Goal: Task Accomplishment & Management: Use online tool/utility

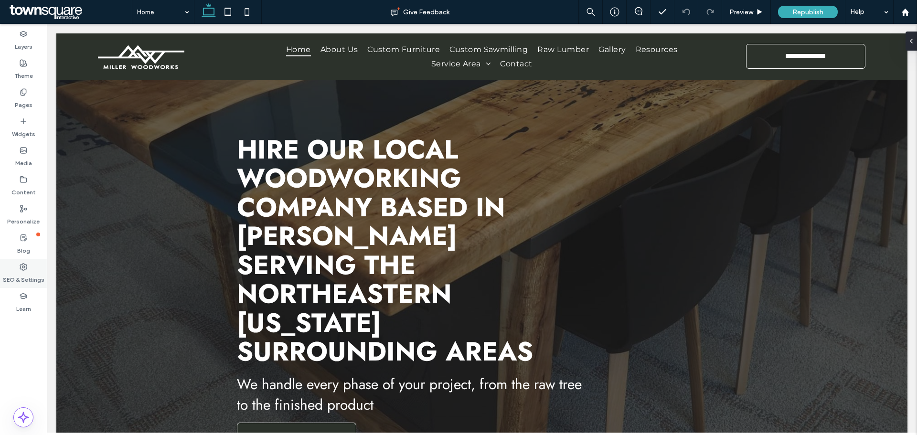
click at [32, 269] on div "SEO & Settings" at bounding box center [23, 273] width 47 height 29
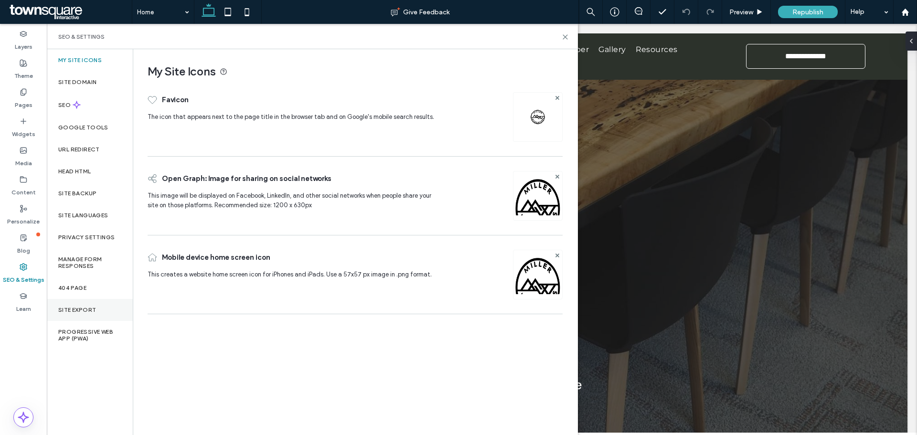
click at [72, 312] on label "Site Export" at bounding box center [77, 310] width 38 height 7
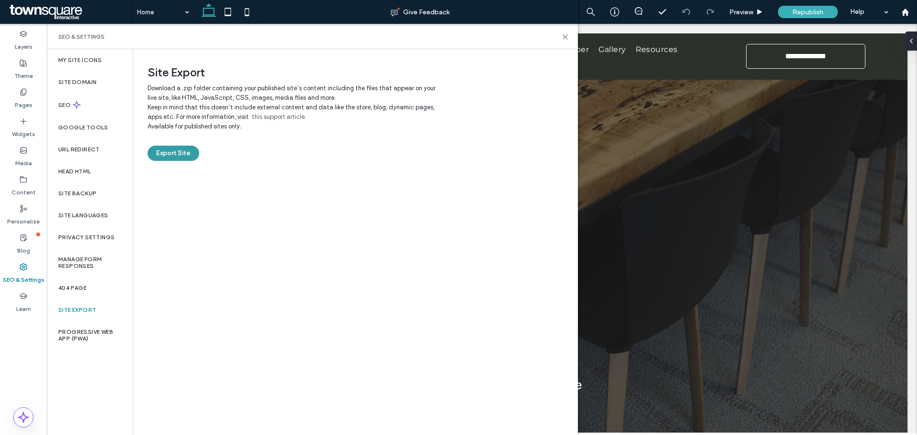
click at [180, 157] on button "Export Site" at bounding box center [174, 153] width 52 height 15
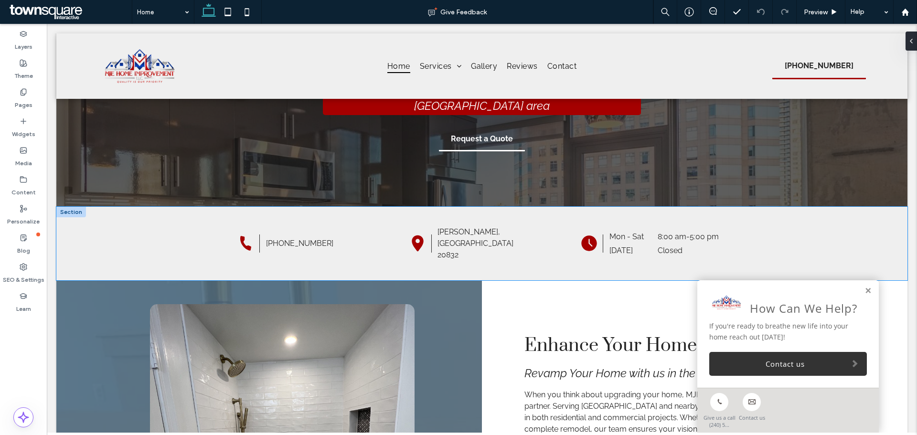
scroll to position [143, 0]
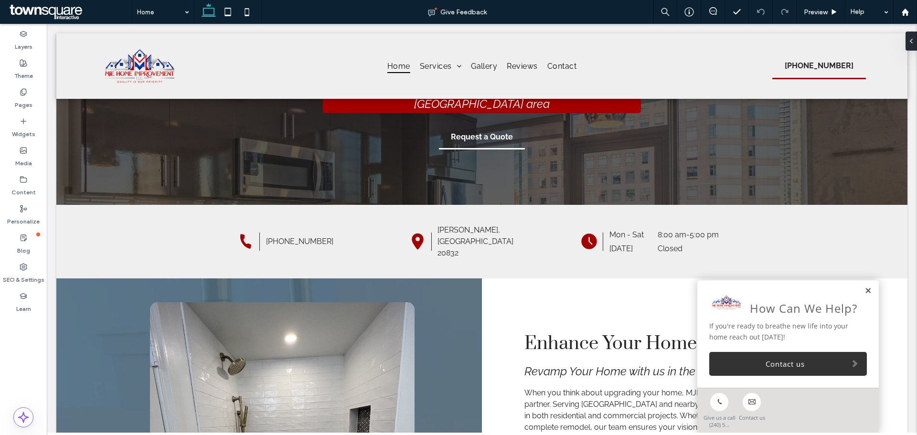
click at [864, 294] on link at bounding box center [867, 291] width 7 height 8
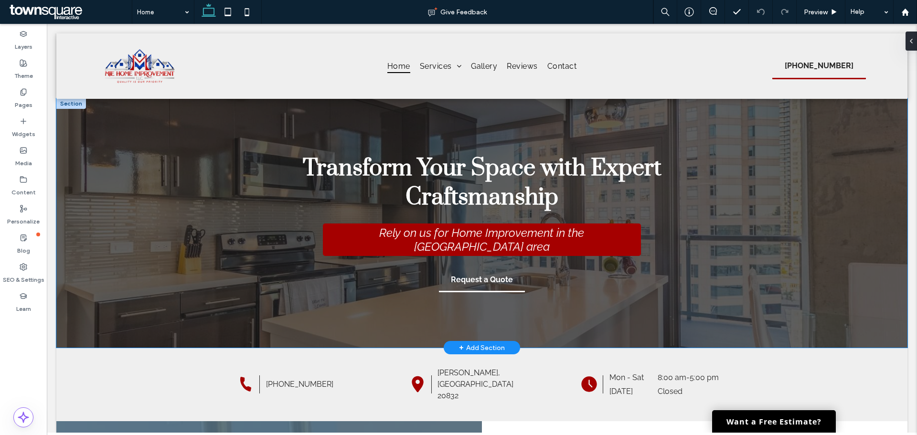
scroll to position [0, 0]
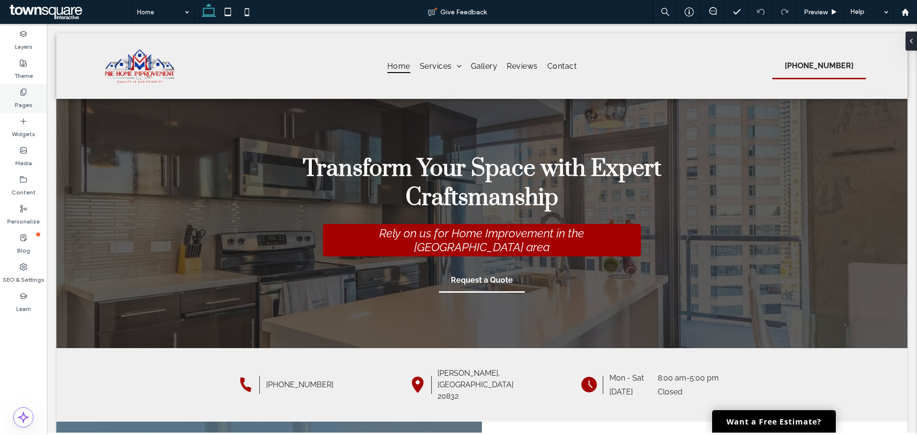
click at [21, 90] on use at bounding box center [23, 92] width 5 height 6
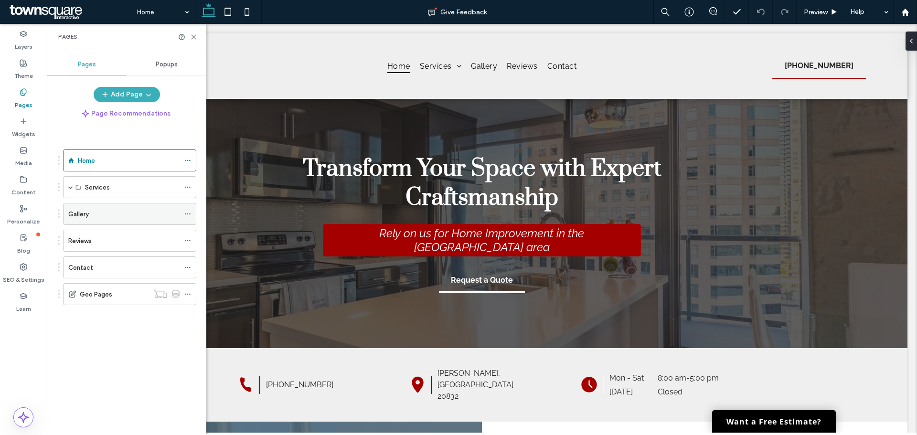
click at [83, 212] on label "Gallery" at bounding box center [78, 214] width 21 height 17
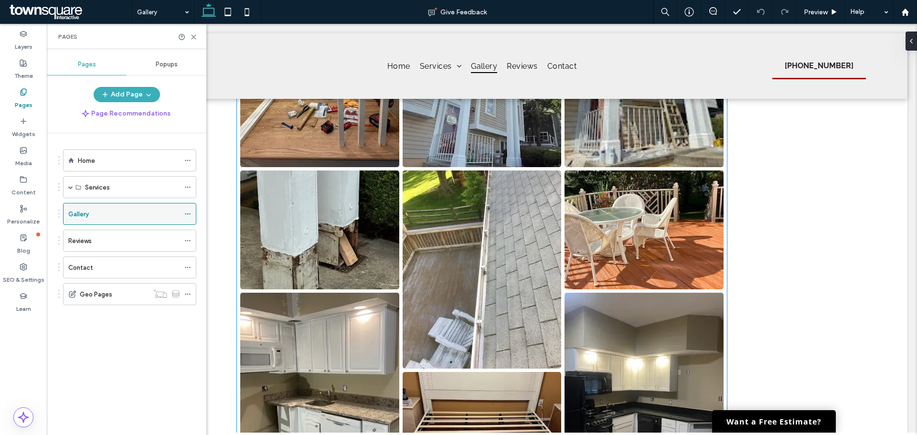
scroll to position [2197, 0]
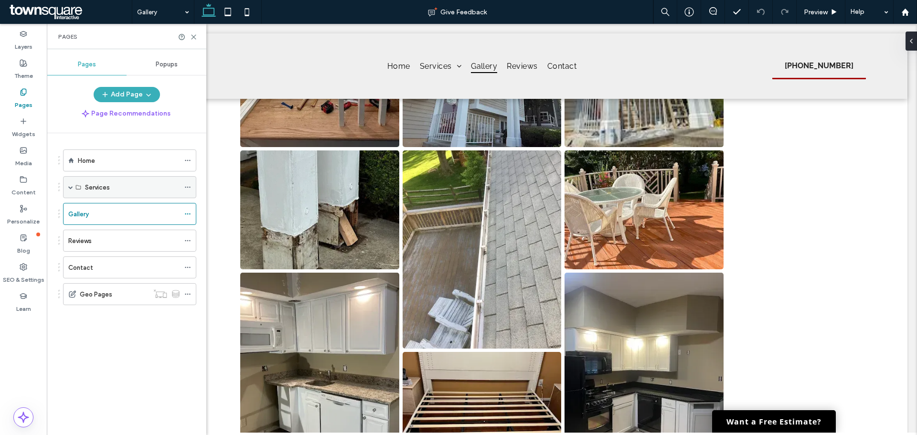
click at [70, 187] on span at bounding box center [70, 187] width 5 height 5
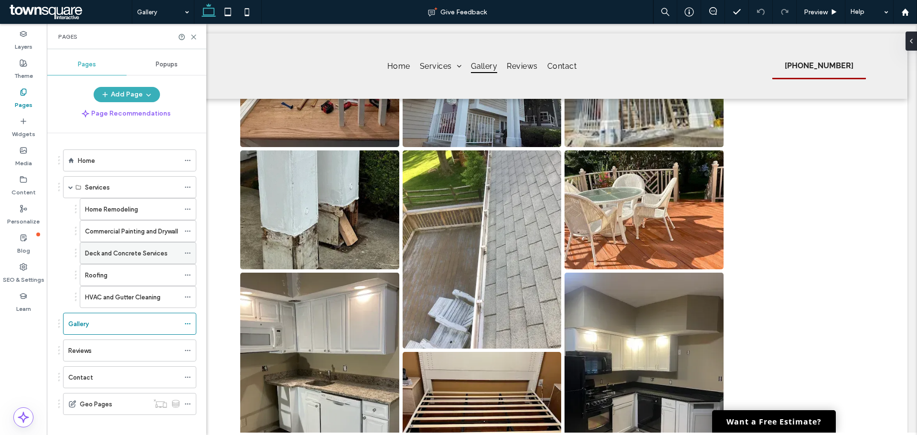
click at [110, 254] on label "Deck and Concrete Services" at bounding box center [126, 253] width 83 height 17
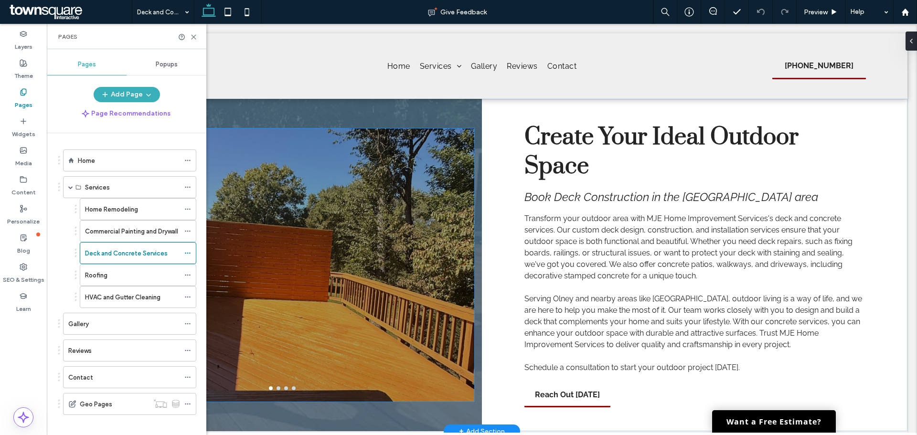
click at [359, 166] on div at bounding box center [282, 271] width 384 height 228
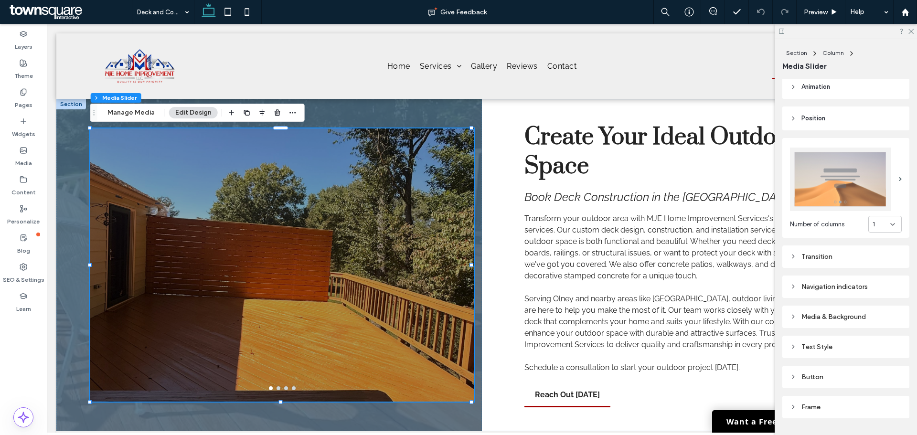
scroll to position [121, 0]
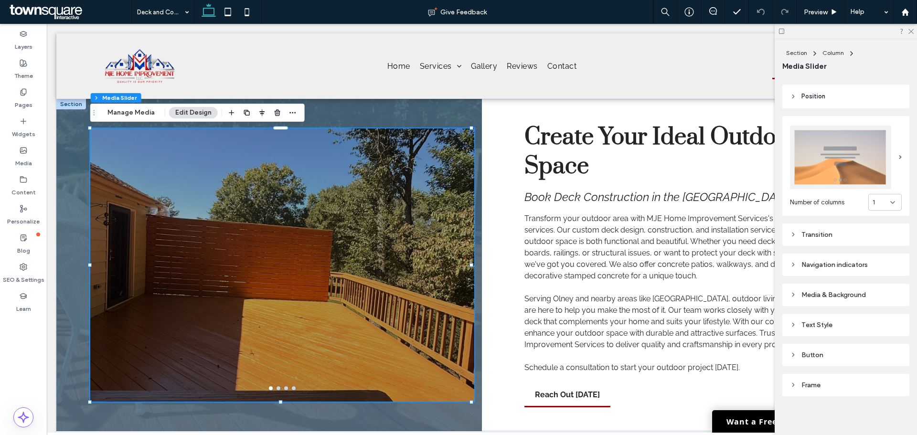
click at [799, 231] on div "Transition" at bounding box center [846, 235] width 112 height 8
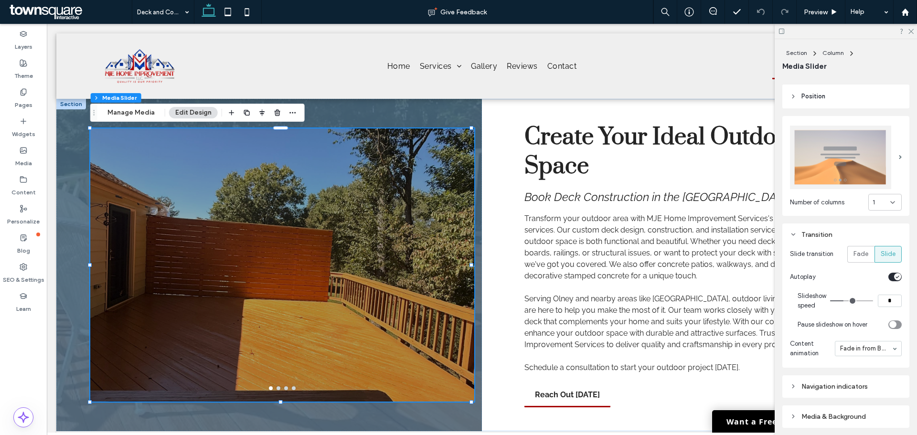
type input "*"
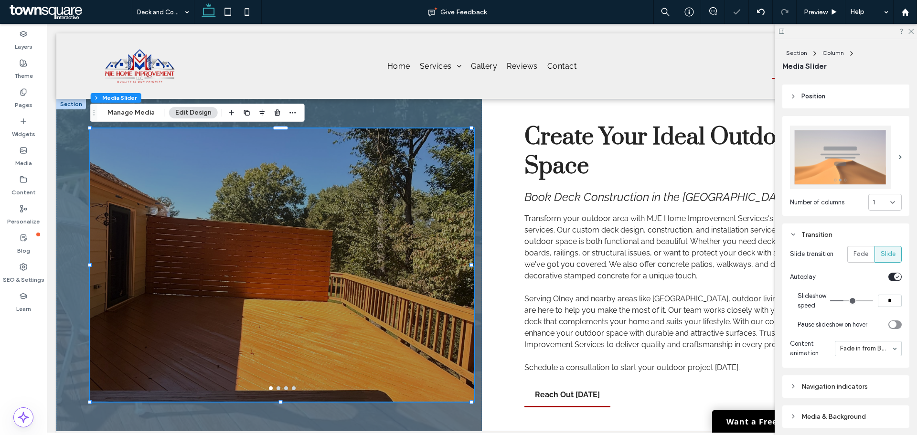
type input "*"
click at [840, 300] on input "range" at bounding box center [851, 300] width 43 height 1
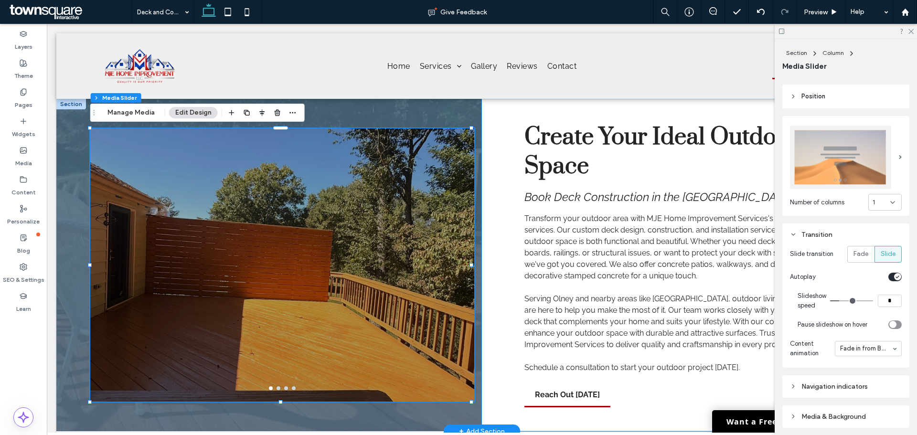
click at [514, 147] on div "Create Your Ideal Outdoor Space Book Deck Construction in the [GEOGRAPHIC_DATA]…" at bounding box center [694, 265] width 425 height 332
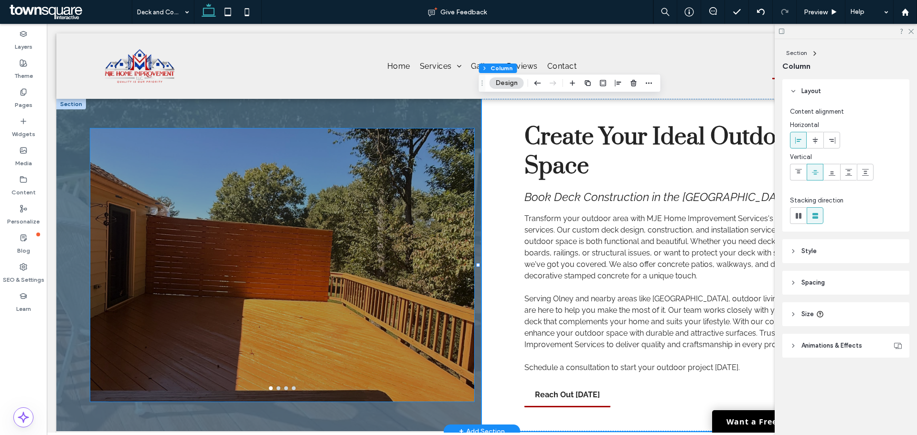
click at [311, 230] on div at bounding box center [282, 271] width 384 height 228
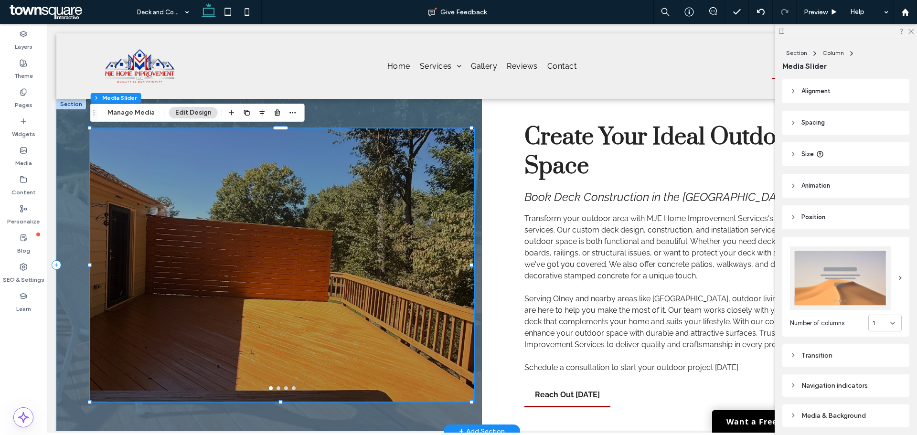
click at [278, 391] on div at bounding box center [282, 264] width 384 height 273
click at [264, 348] on div at bounding box center [282, 271] width 384 height 228
click at [916, 28] on div at bounding box center [846, 31] width 142 height 15
click at [270, 241] on div at bounding box center [282, 271] width 384 height 228
click at [141, 114] on button "Manage Media" at bounding box center [131, 112] width 60 height 11
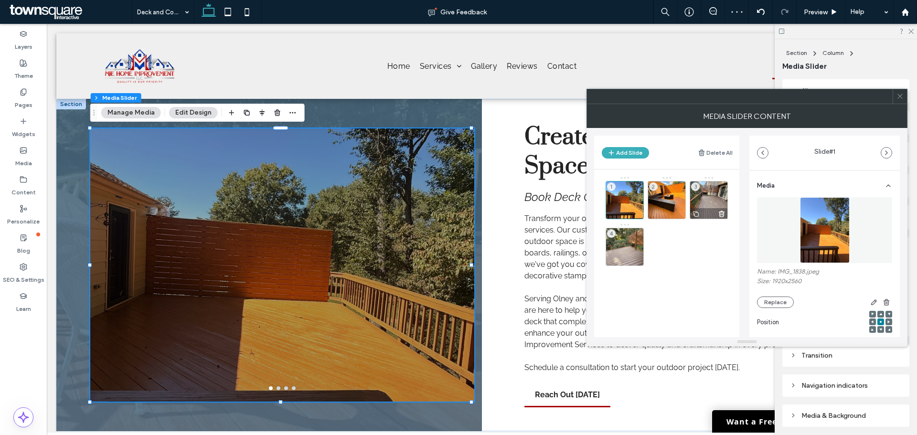
click at [716, 191] on div "3" at bounding box center [709, 200] width 38 height 38
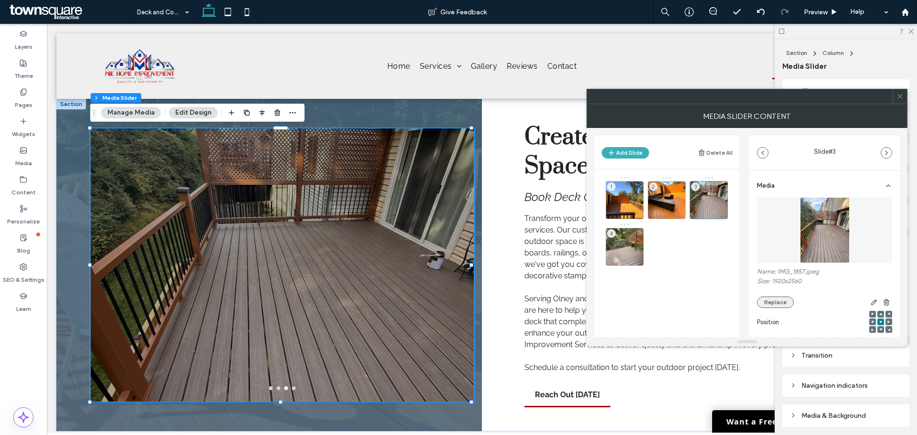
click at [764, 300] on button "Replace" at bounding box center [775, 302] width 37 height 11
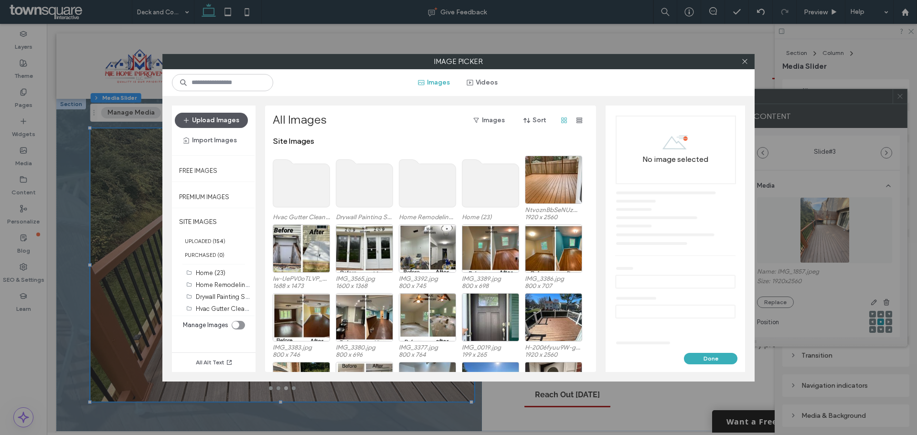
click at [217, 115] on button "Upload Images" at bounding box center [211, 120] width 73 height 15
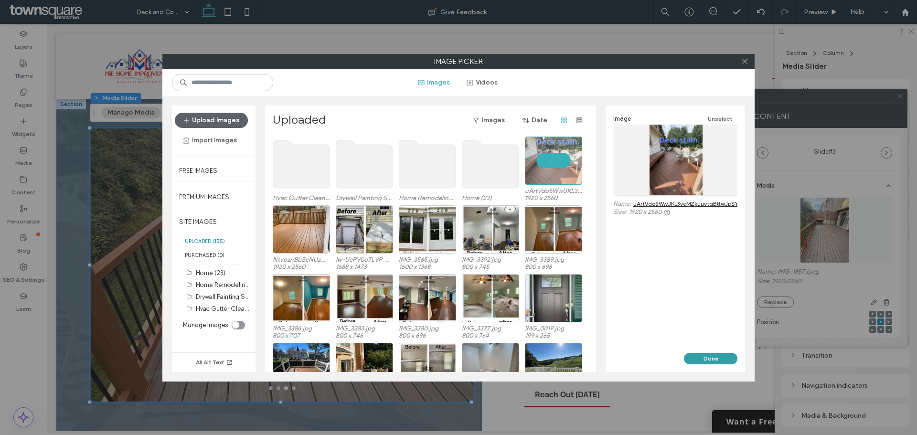
click at [701, 357] on button "Done" at bounding box center [710, 358] width 53 height 11
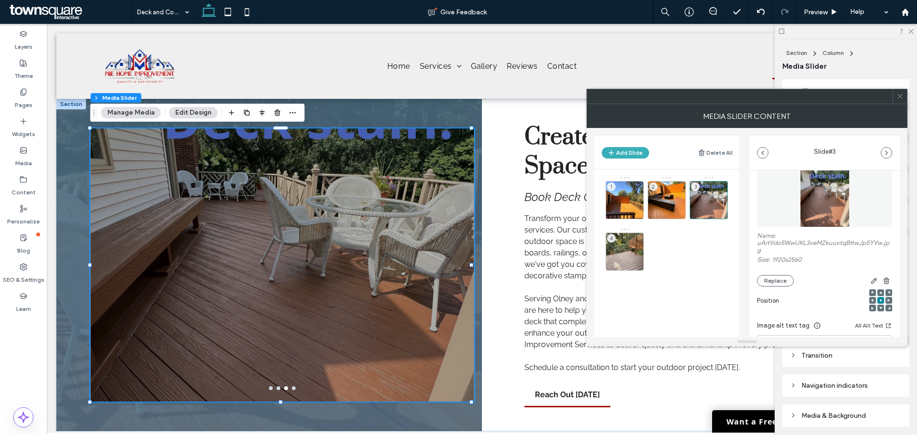
scroll to position [96, 0]
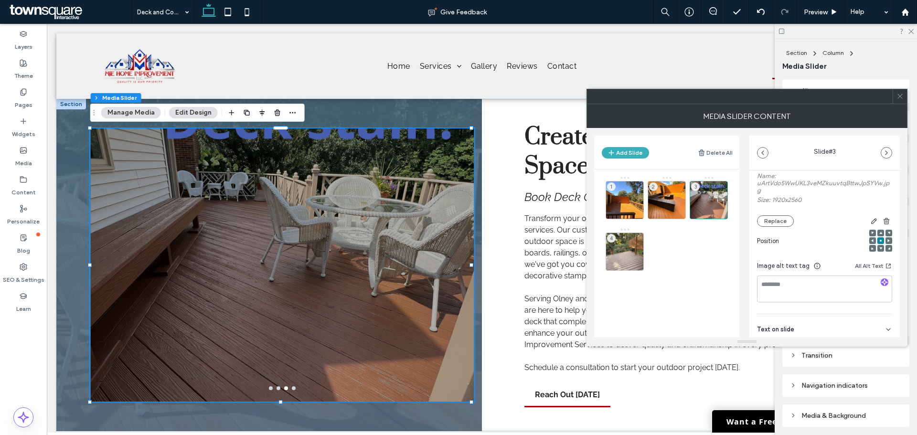
click at [879, 250] on span at bounding box center [880, 248] width 3 height 7
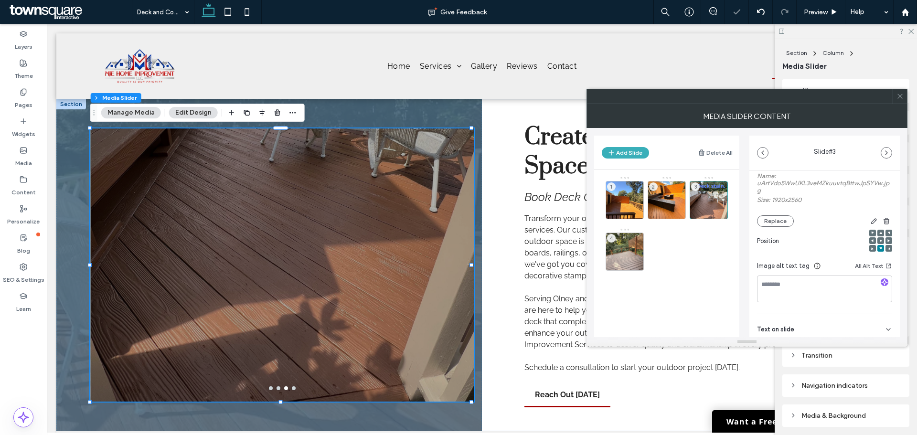
click at [880, 240] on use at bounding box center [881, 241] width 2 height 2
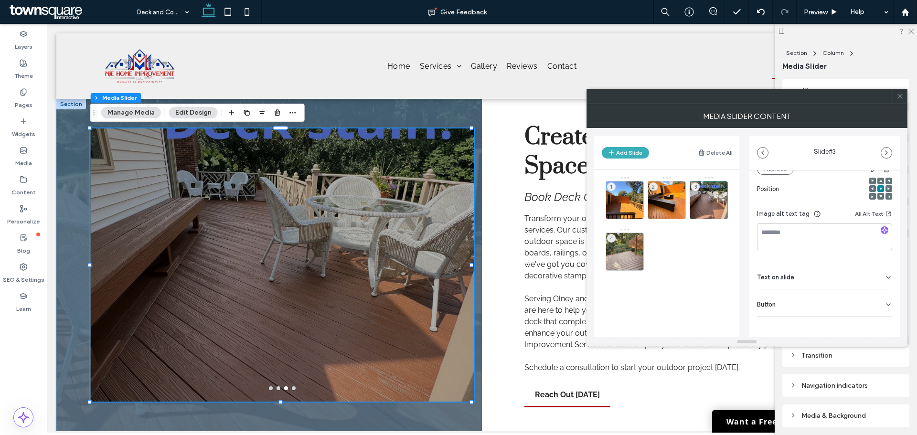
scroll to position [149, 0]
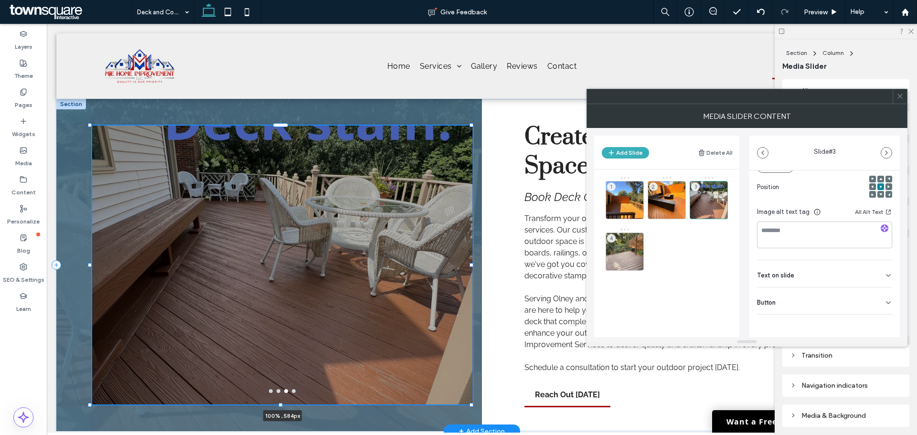
click at [470, 127] on div at bounding box center [471, 125] width 4 height 4
type input "***"
type input "****"
type input "***"
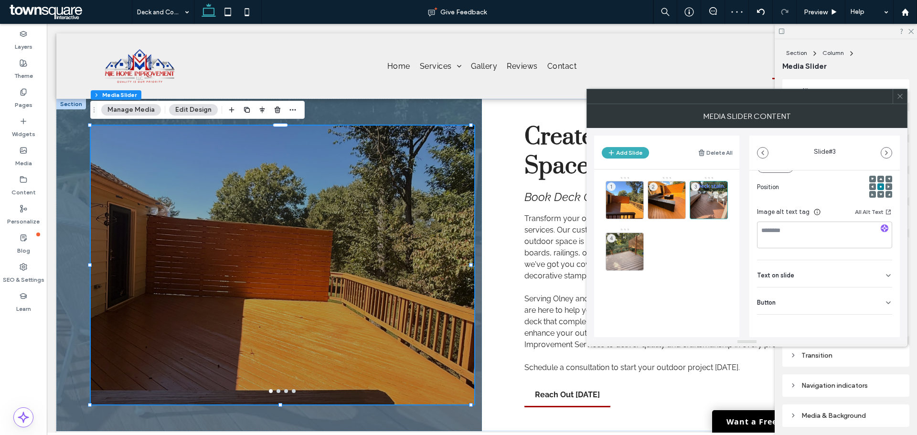
click at [829, 305] on div "Button" at bounding box center [824, 300] width 135 height 27
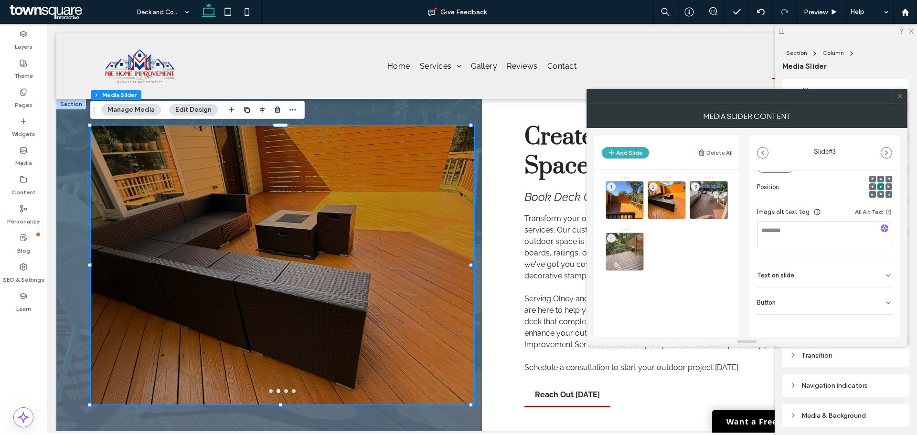
click at [830, 275] on div "Text on slide" at bounding box center [824, 273] width 135 height 27
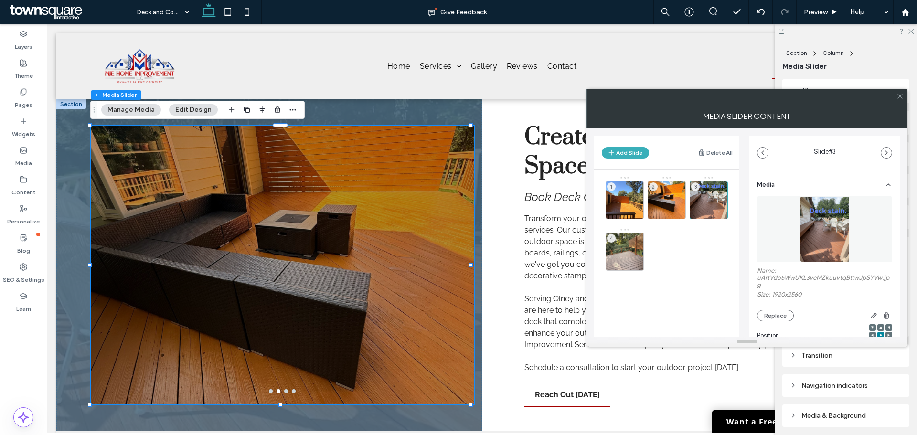
scroll to position [0, 0]
click at [871, 314] on icon "button" at bounding box center [874, 317] width 8 height 8
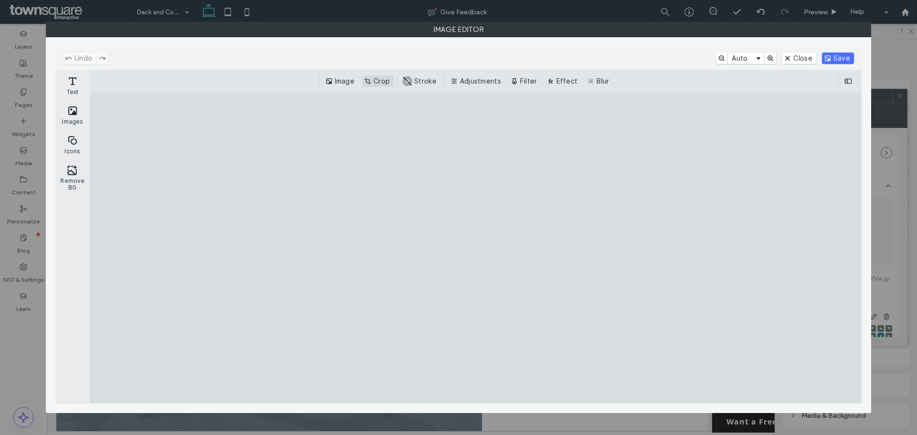
click at [374, 85] on button "Crop" at bounding box center [378, 80] width 32 height 11
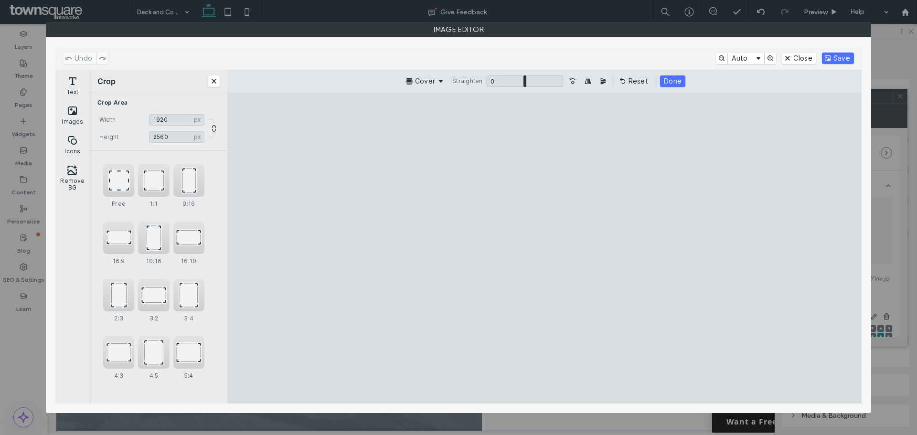
type input "****"
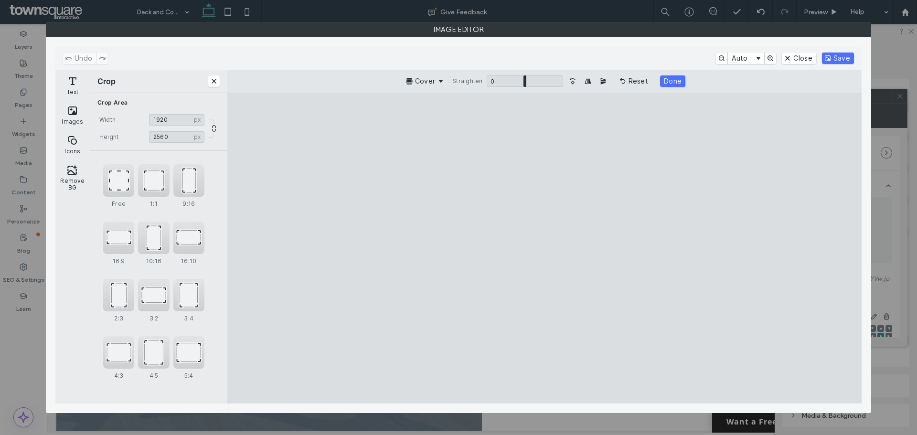
type input "****"
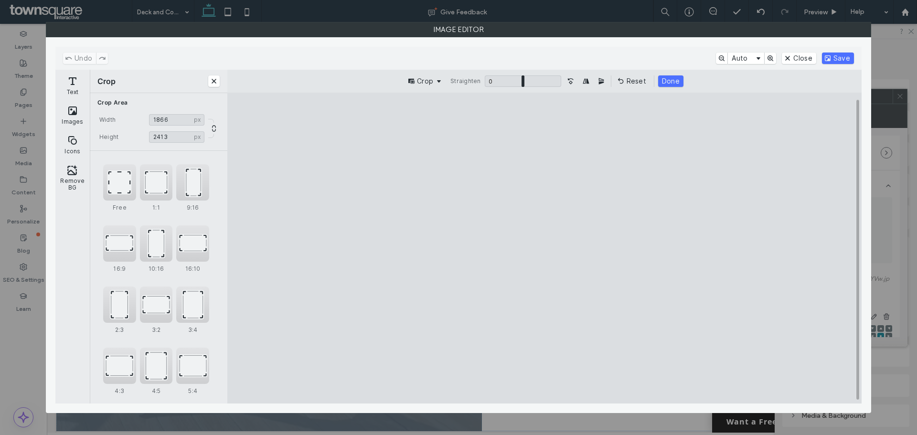
type input "****"
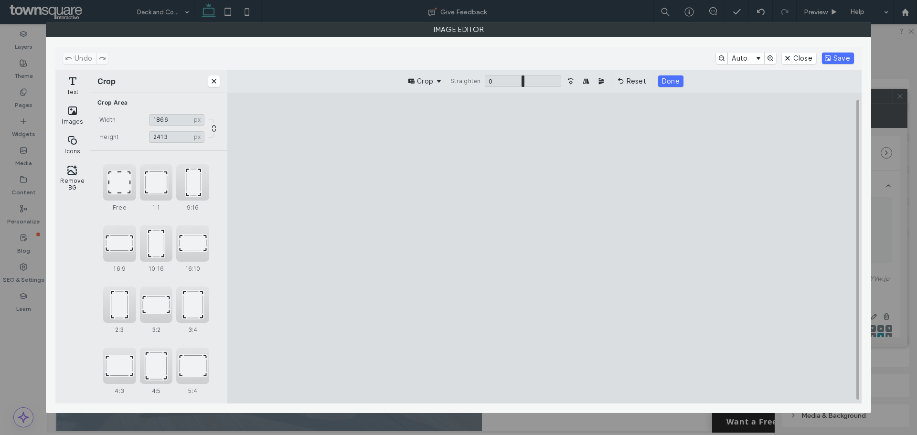
type input "****"
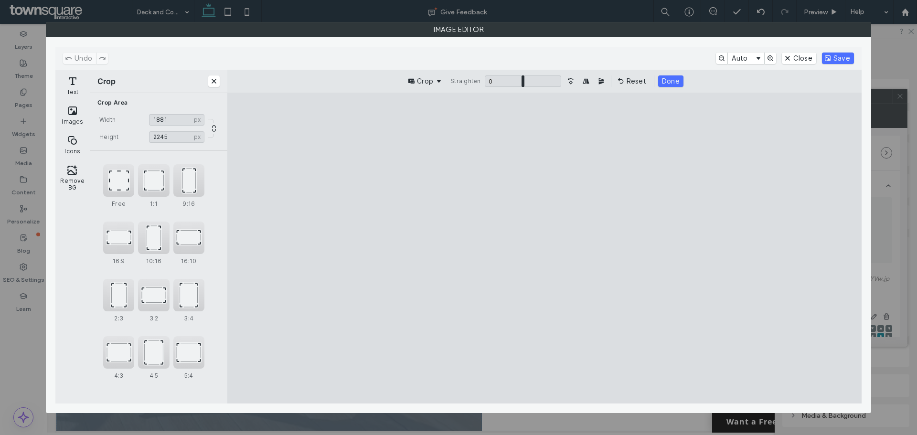
type input "****"
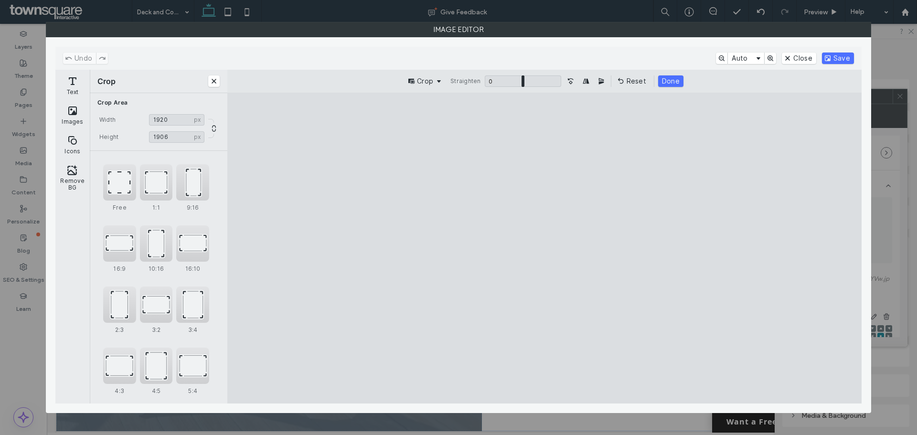
type input "****"
drag, startPoint x: 454, startPoint y: 125, endPoint x: 441, endPoint y: 189, distance: 65.2
click at [544, 248] on cesdk-canvas "Editor canvas" at bounding box center [544, 248] width 0 height 0
click at [837, 57] on button "Save" at bounding box center [838, 58] width 32 height 11
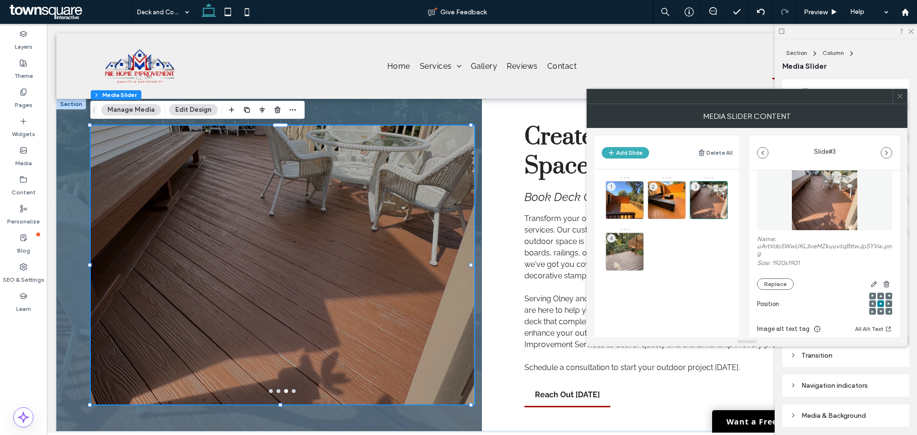
scroll to position [96, 0]
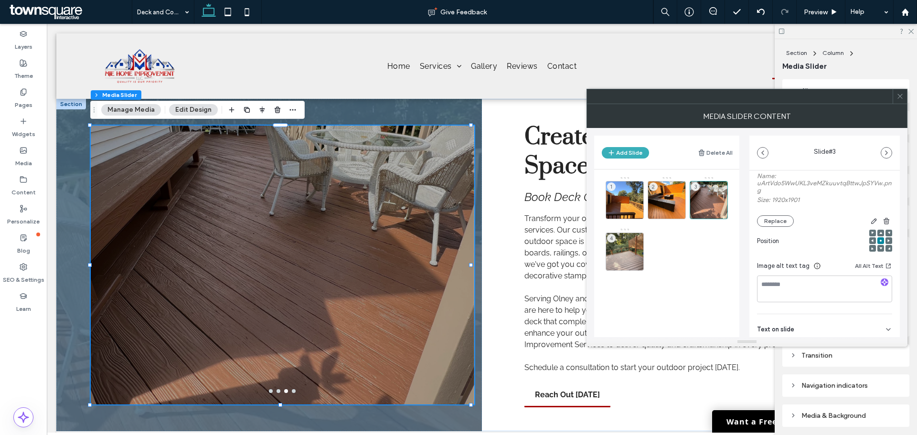
click at [879, 233] on use at bounding box center [880, 233] width 3 height 2
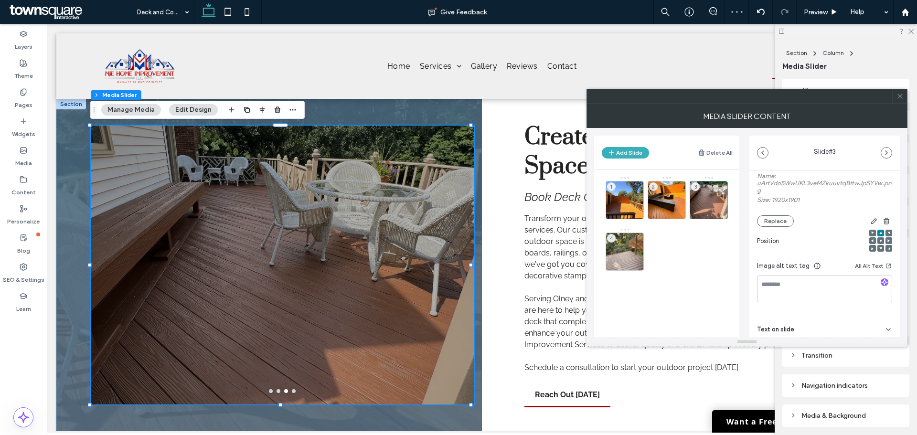
click at [907, 100] on div at bounding box center [746, 96] width 321 height 15
click at [900, 96] on icon at bounding box center [899, 96] width 7 height 7
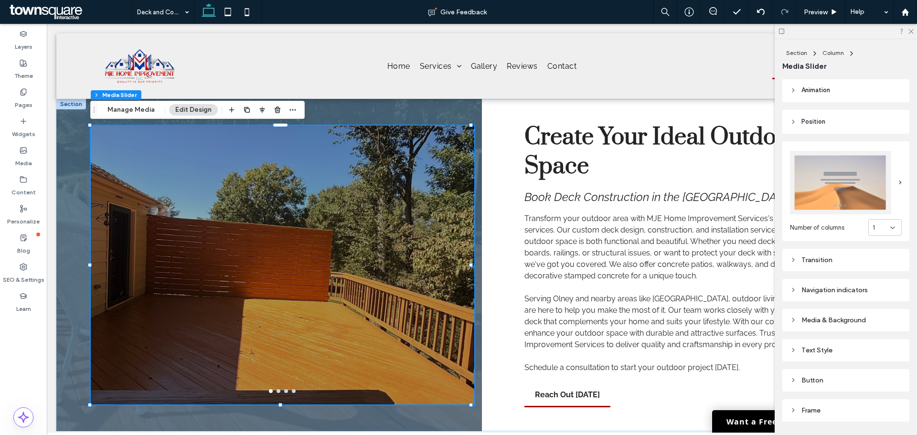
scroll to position [121, 0]
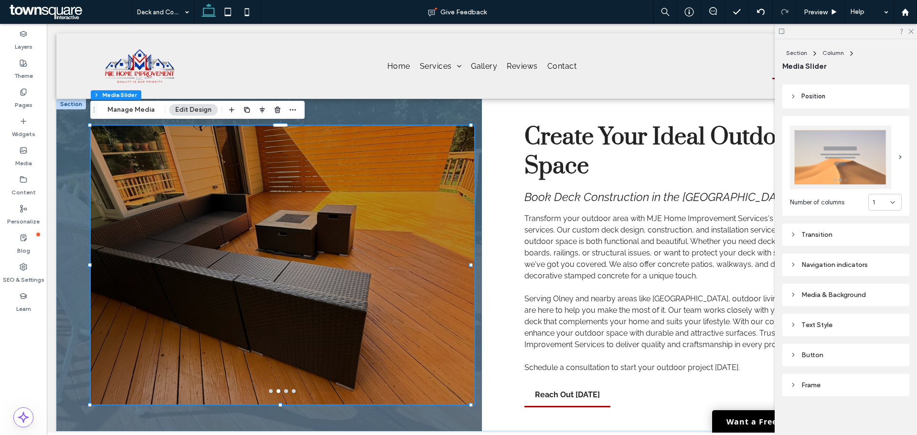
click at [787, 291] on div "Media & Background" at bounding box center [845, 295] width 127 height 22
click at [793, 291] on icon at bounding box center [793, 294] width 7 height 7
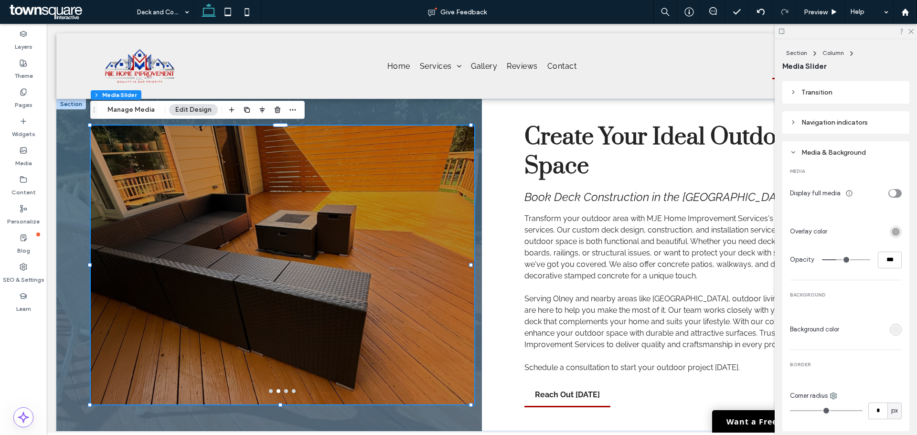
scroll to position [264, 0]
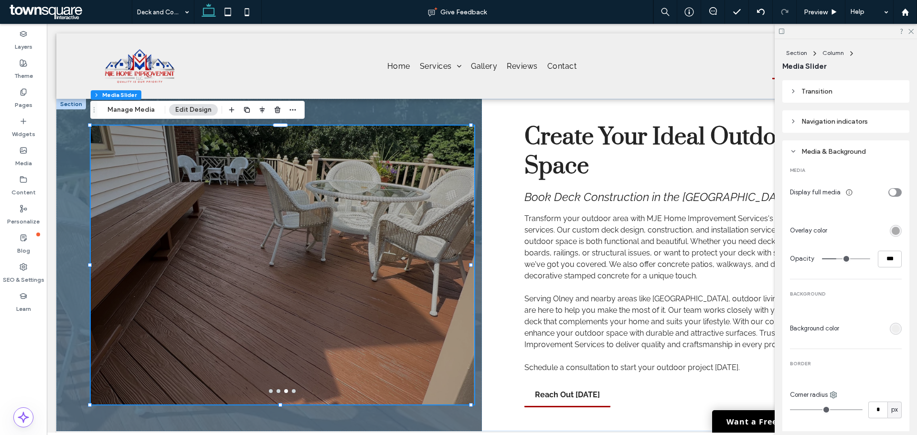
click at [892, 229] on div "rgba(0, 0, 0, 0.3)" at bounding box center [896, 231] width 8 height 8
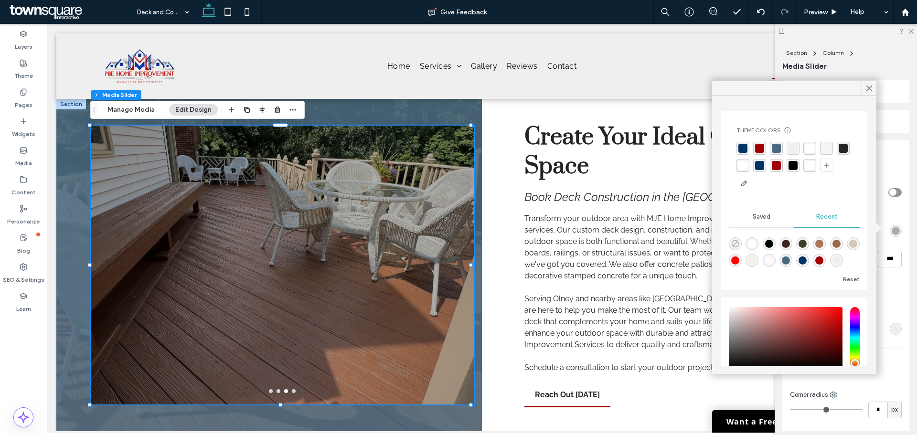
click at [732, 242] on icon "rgba(0, 0, 0, 0)" at bounding box center [735, 244] width 8 height 8
type input "*"
type input "**"
type input "*"
type input "**"
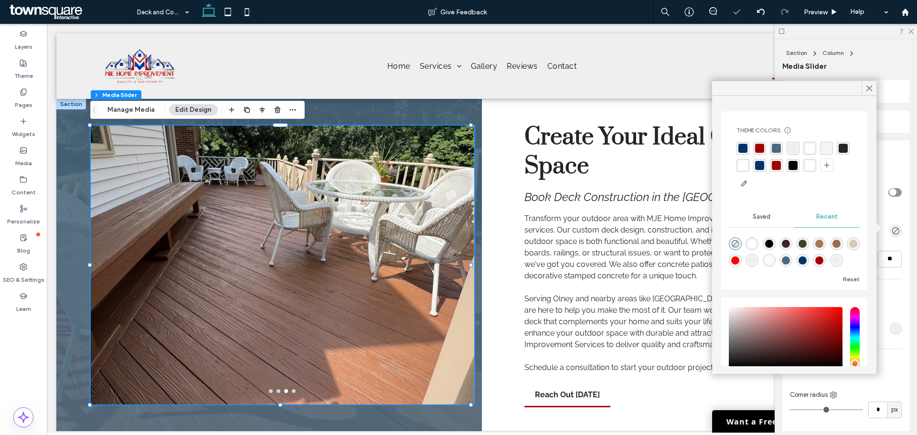
drag, startPoint x: 891, startPoint y: 156, endPoint x: 886, endPoint y: 158, distance: 5.4
click at [891, 158] on div "MEDIA Display full media Overlay color Opacity ** BACKGROUND Background color B…" at bounding box center [846, 317] width 112 height 318
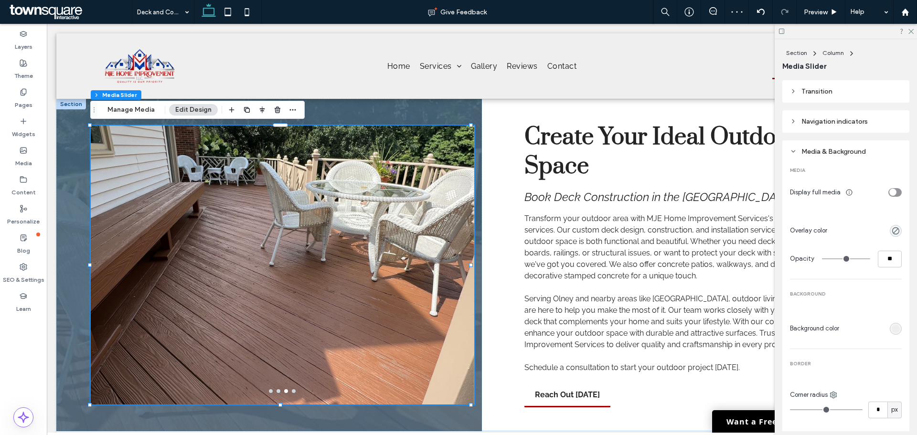
click at [914, 32] on div at bounding box center [846, 31] width 142 height 15
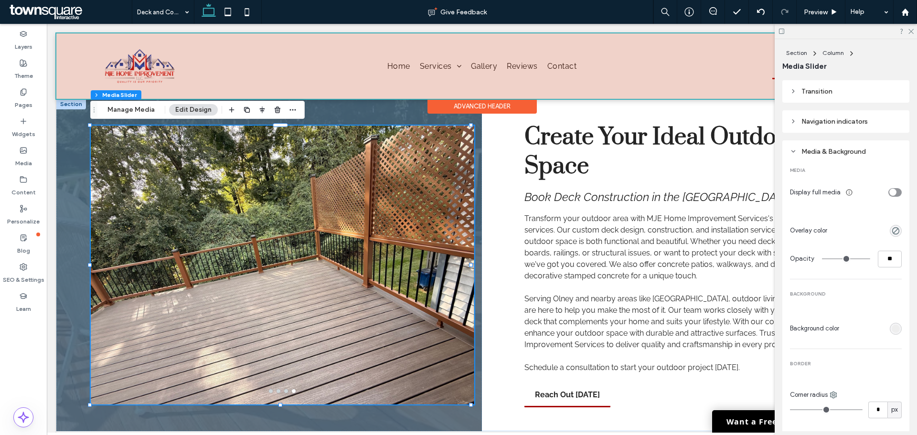
click at [637, 73] on div at bounding box center [481, 65] width 851 height 65
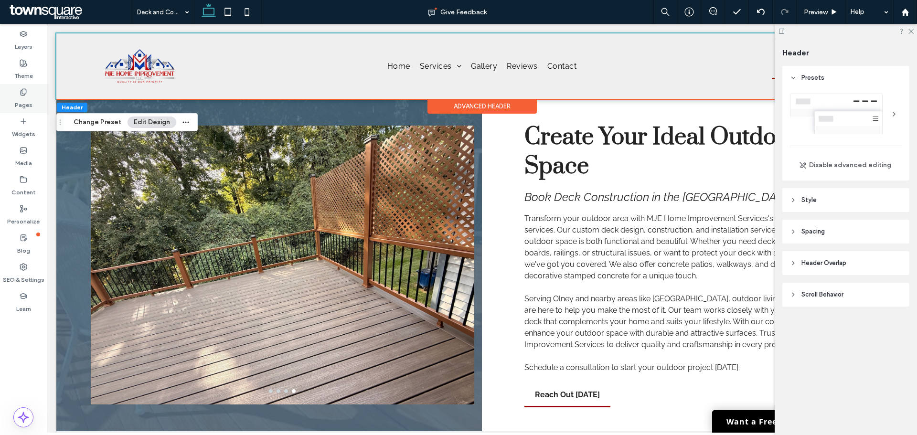
click at [21, 100] on label "Pages" at bounding box center [24, 102] width 18 height 13
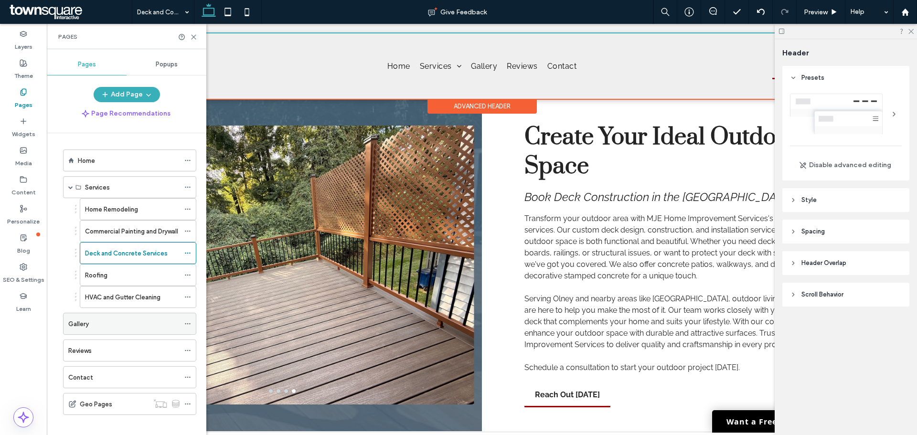
click at [82, 330] on div "Gallery" at bounding box center [123, 323] width 111 height 21
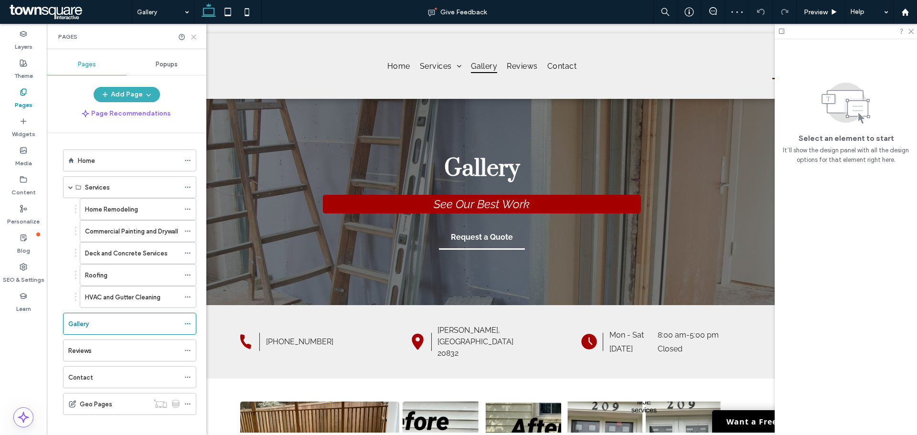
click at [191, 37] on icon at bounding box center [193, 36] width 7 height 7
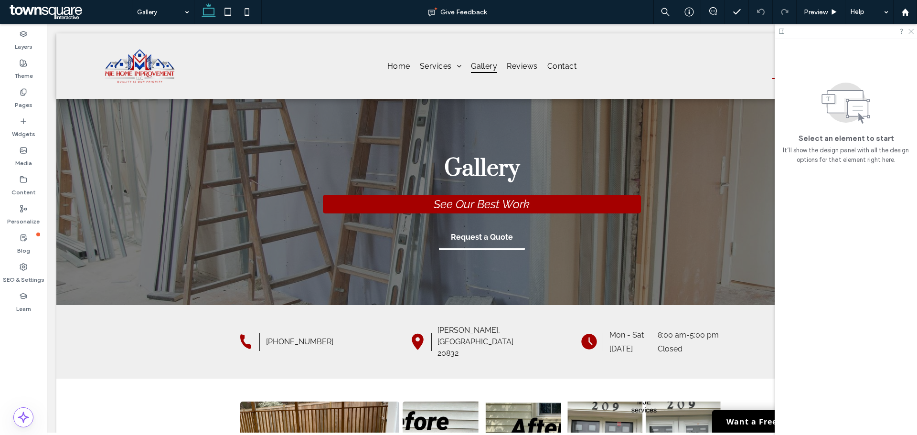
click at [911, 31] on icon at bounding box center [910, 31] width 6 height 6
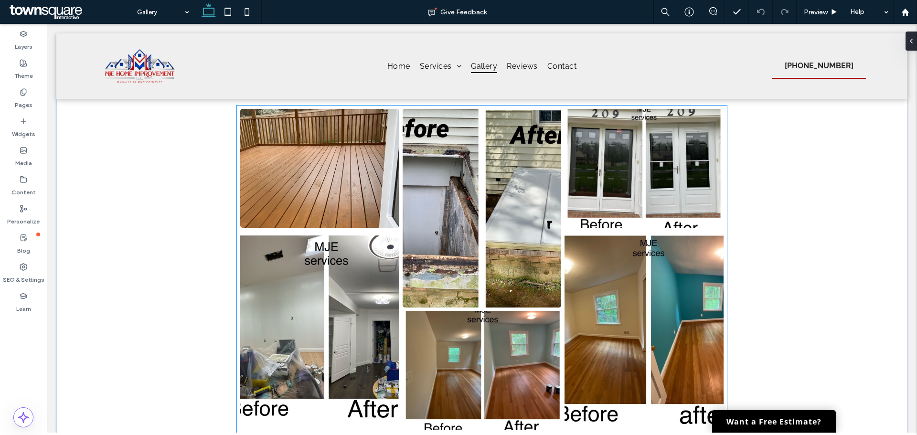
scroll to position [382, 0]
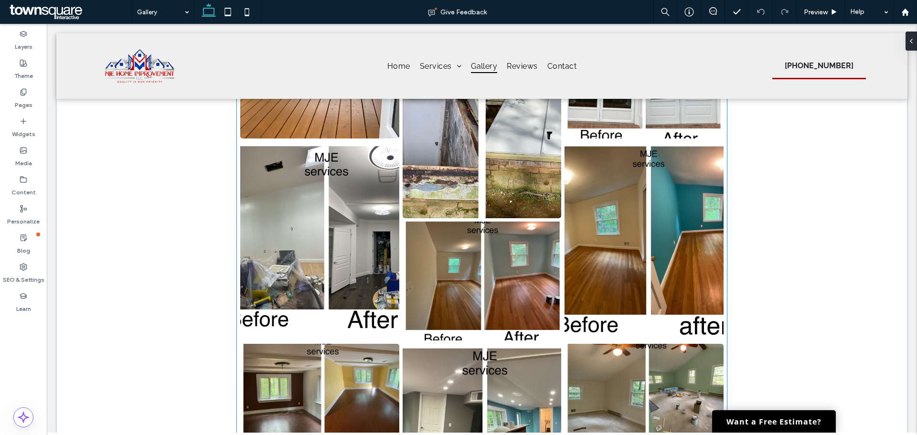
click at [522, 277] on link at bounding box center [482, 281] width 159 height 119
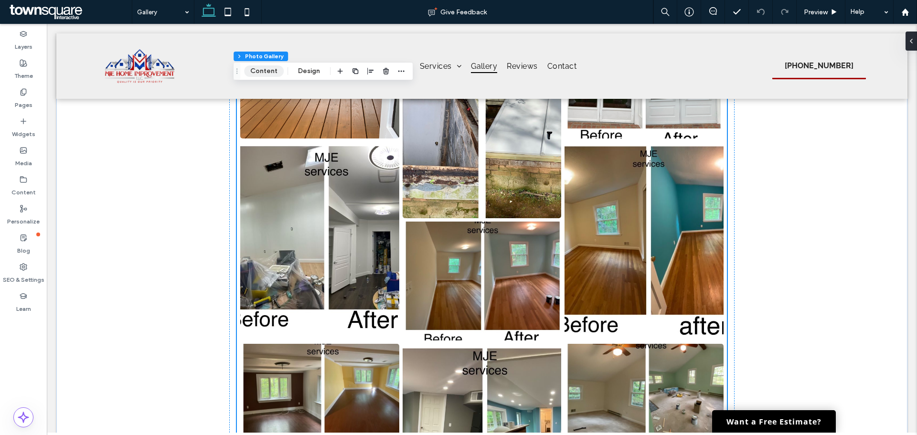
click at [267, 66] on button "Content" at bounding box center [264, 70] width 40 height 11
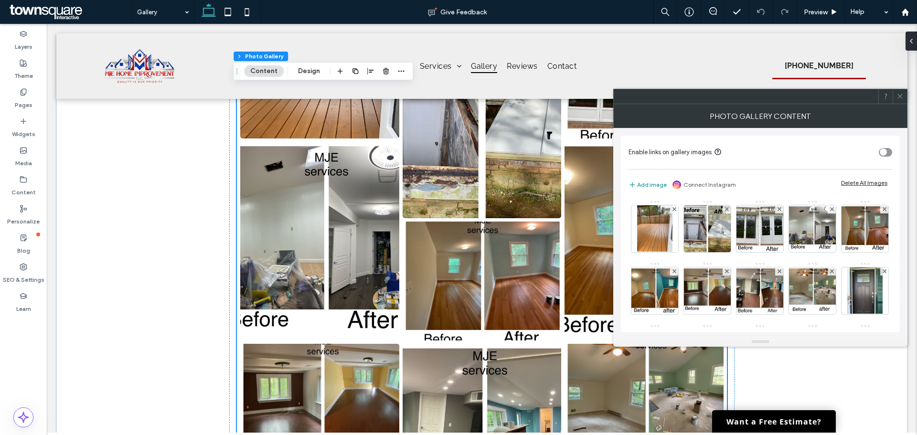
click at [647, 185] on button "Add image" at bounding box center [647, 184] width 38 height 11
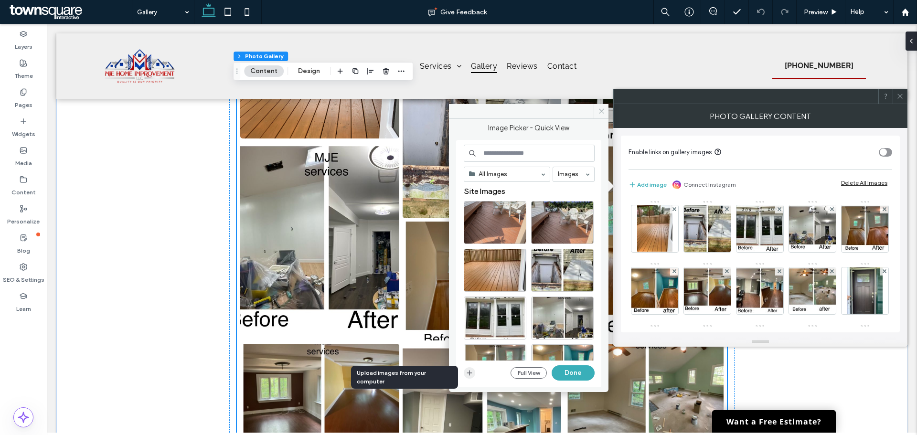
click at [465, 374] on span "button" at bounding box center [469, 372] width 11 height 11
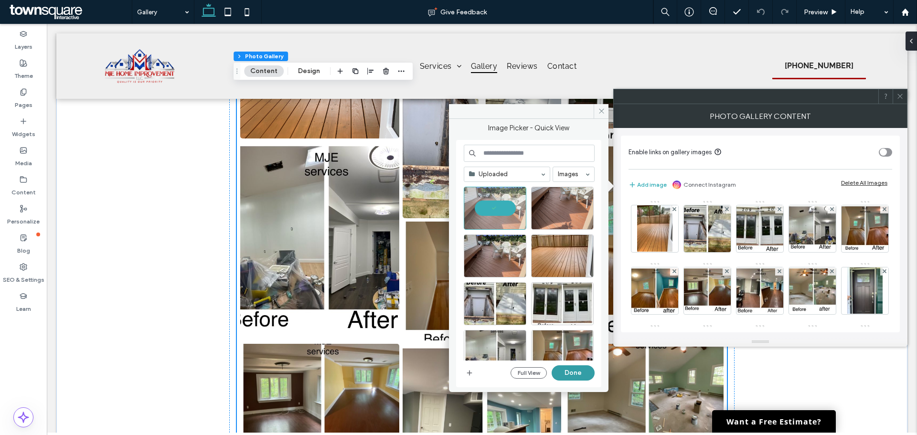
click at [567, 375] on button "Done" at bounding box center [573, 372] width 43 height 15
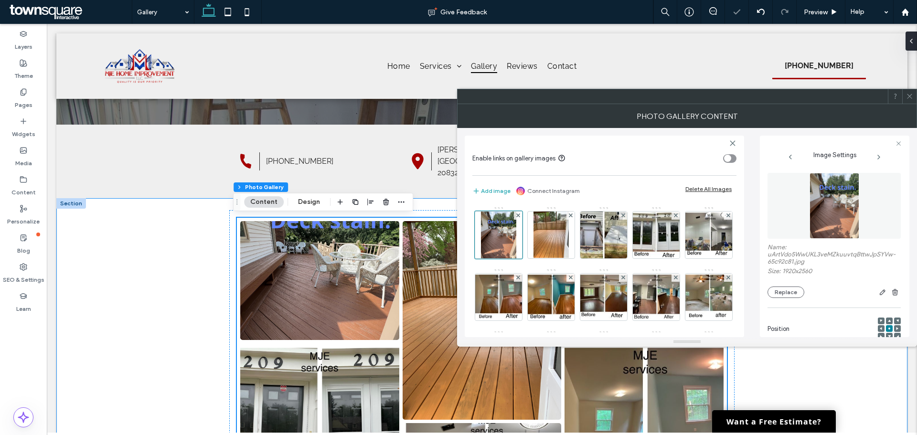
scroll to position [143, 0]
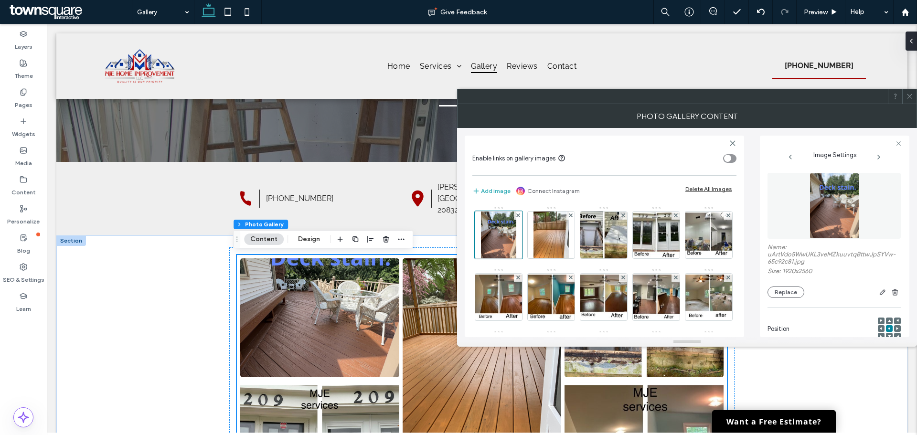
click at [913, 102] on span at bounding box center [909, 96] width 7 height 14
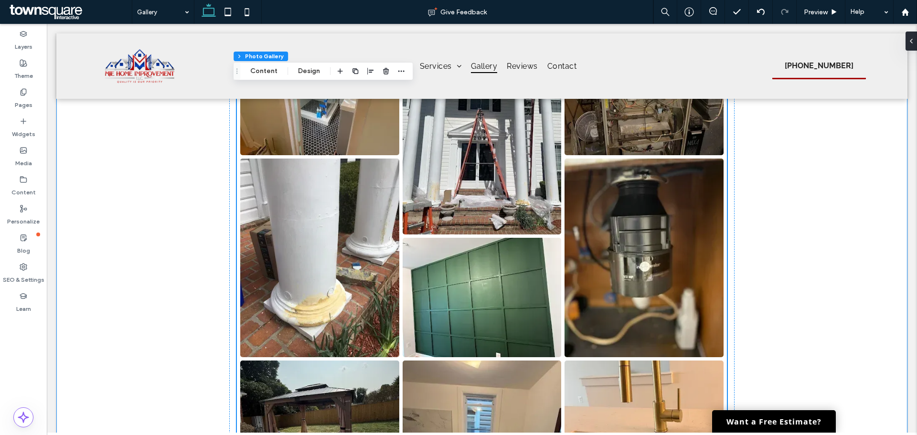
scroll to position [1433, 0]
